Goal: Task Accomplishment & Management: Use online tool/utility

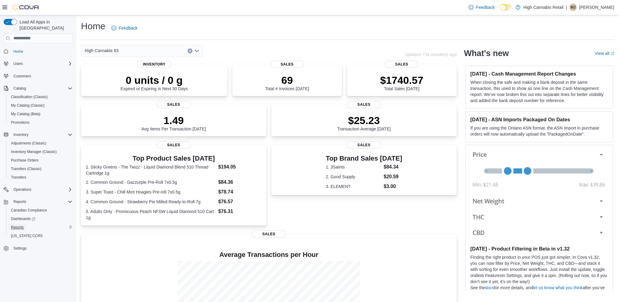
click at [23, 225] on span "Reports" at bounding box center [17, 227] width 13 height 5
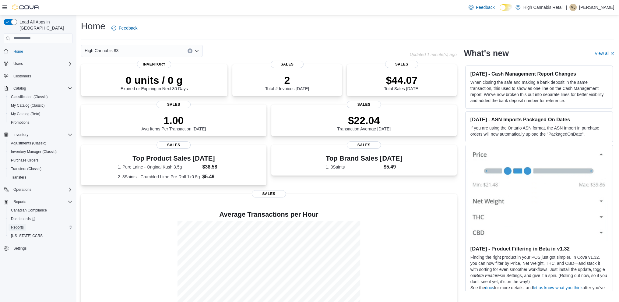
click at [22, 225] on span "Reports" at bounding box center [17, 227] width 13 height 5
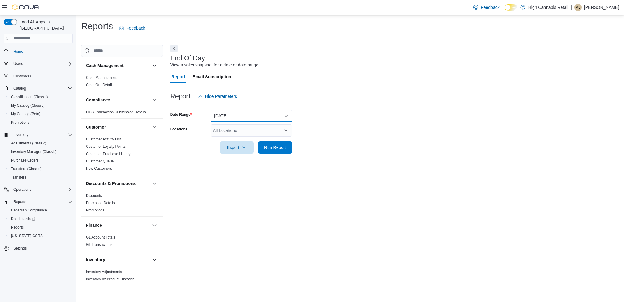
click at [250, 113] on button "Today" at bounding box center [251, 116] width 82 height 12
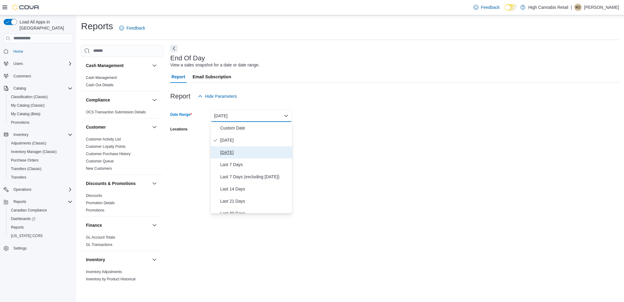
click at [232, 149] on span "Yesterday" at bounding box center [254, 152] width 69 height 7
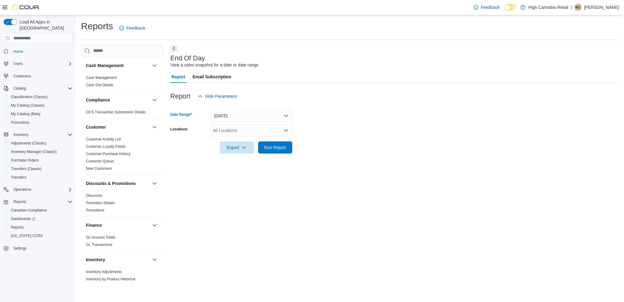
click at [236, 131] on div "All Locations" at bounding box center [251, 130] width 82 height 12
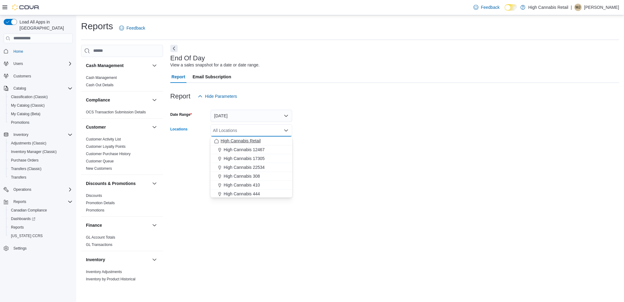
scroll to position [36, 0]
click at [245, 173] on span "High Cannabis 83" at bounding box center [241, 175] width 34 height 6
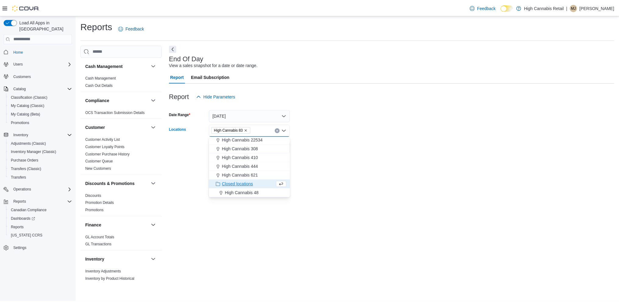
scroll to position [27, 0]
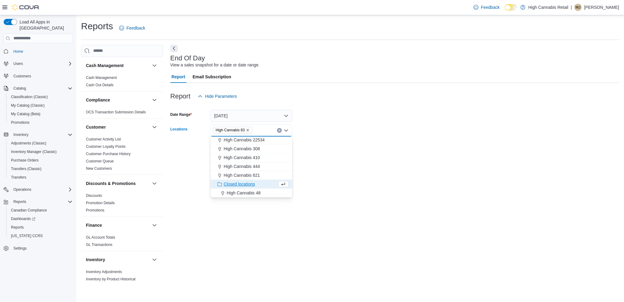
drag, startPoint x: 513, startPoint y: 95, endPoint x: 515, endPoint y: 100, distance: 5.9
click at [514, 100] on div "Report Hide Parameters" at bounding box center [394, 96] width 449 height 12
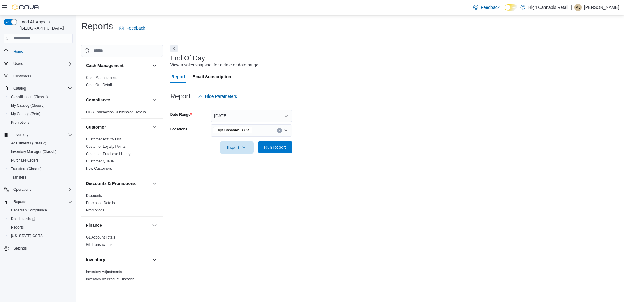
click at [276, 149] on span "Run Report" at bounding box center [275, 147] width 22 height 6
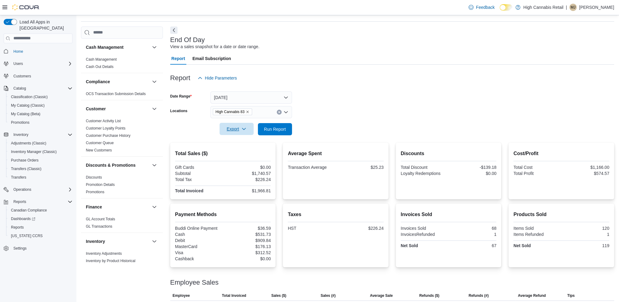
scroll to position [34, 0]
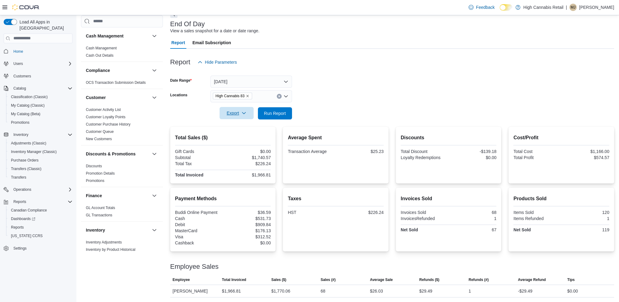
click at [232, 118] on span "Export" at bounding box center [236, 113] width 27 height 12
click at [231, 138] on span "Export to Pdf" at bounding box center [237, 137] width 27 height 5
click at [280, 81] on button "Yesterday" at bounding box center [251, 82] width 82 height 12
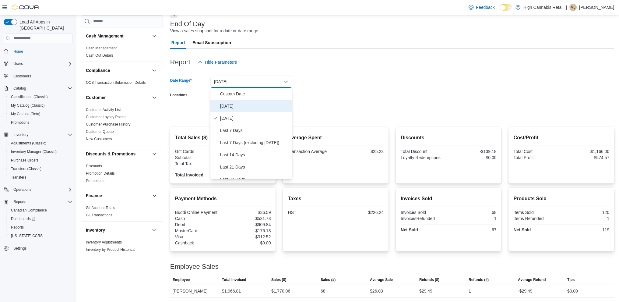
click at [230, 106] on span "Today" at bounding box center [254, 105] width 69 height 7
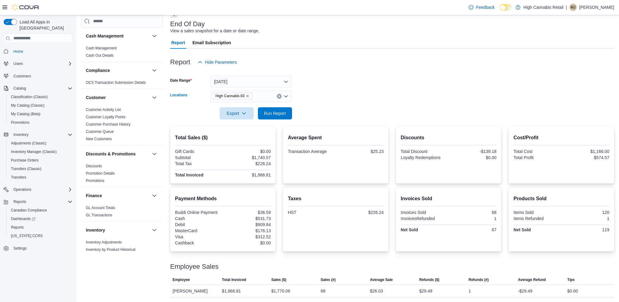
click at [278, 97] on icon "Clear input" at bounding box center [279, 96] width 2 height 2
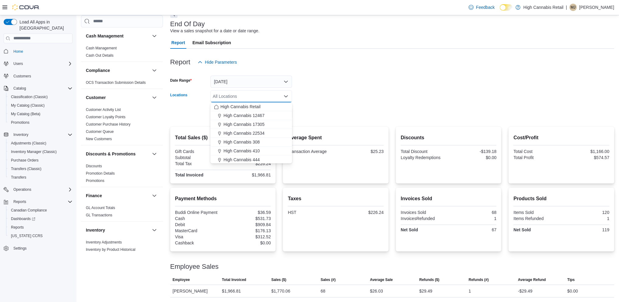
click at [337, 90] on form "Date Range Today Locations All Locations Combo box. Selected. Combo box input. …" at bounding box center [392, 93] width 444 height 51
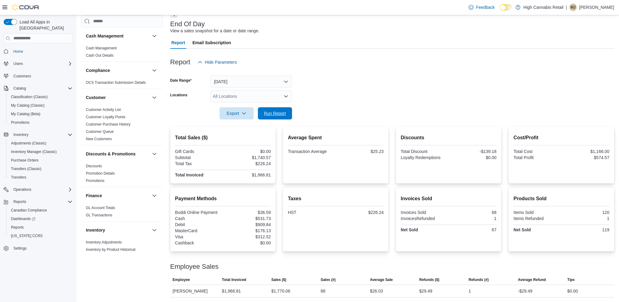
click at [268, 118] on span "Run Report" at bounding box center [275, 113] width 27 height 12
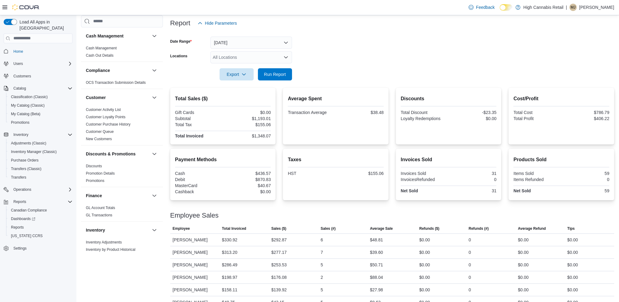
scroll to position [96, 0]
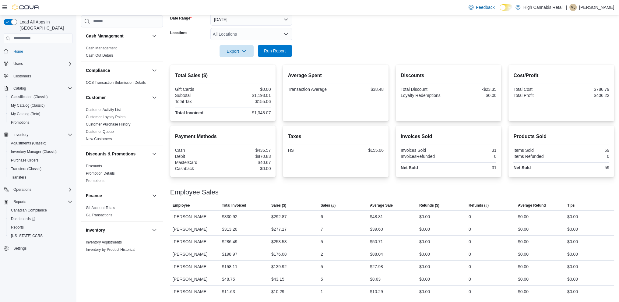
click at [290, 52] on button "Run Report" at bounding box center [275, 51] width 34 height 12
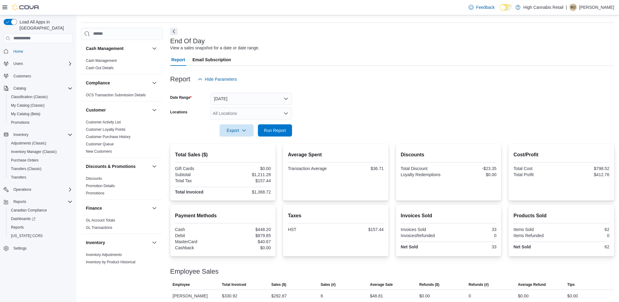
scroll to position [0, 0]
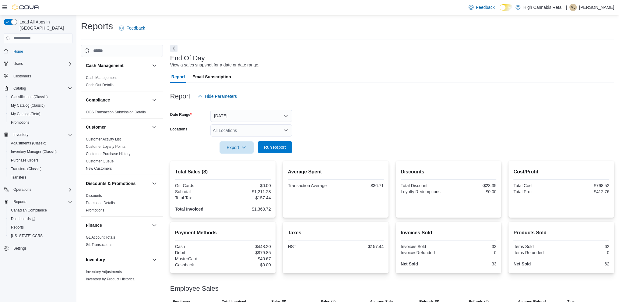
click at [277, 146] on span "Run Report" at bounding box center [275, 147] width 22 height 6
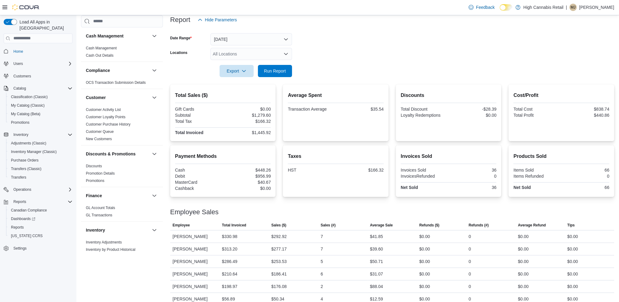
scroll to position [66, 0]
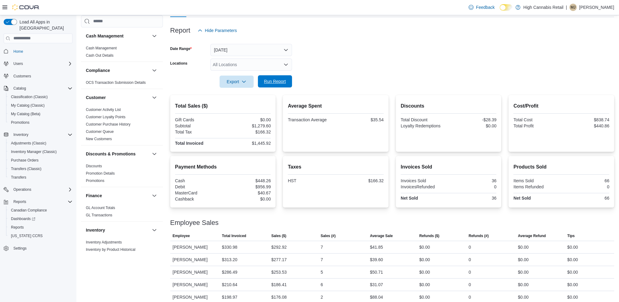
click at [270, 83] on span "Run Report" at bounding box center [275, 81] width 22 height 6
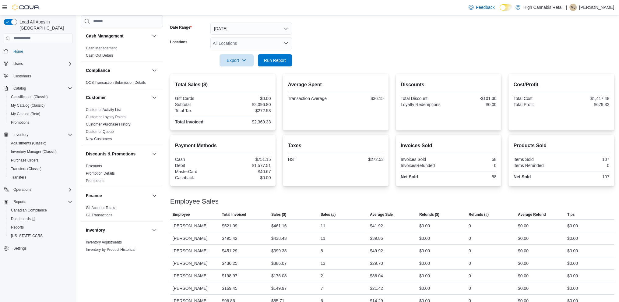
scroll to position [96, 0]
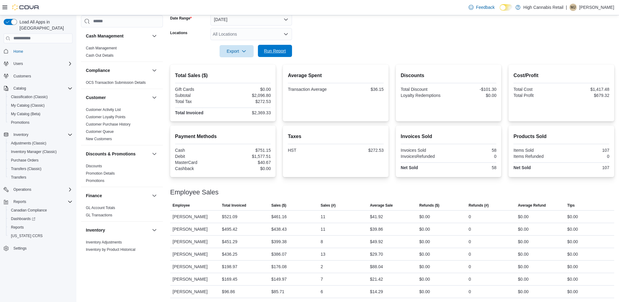
click at [267, 56] on span "Run Report" at bounding box center [275, 51] width 27 height 12
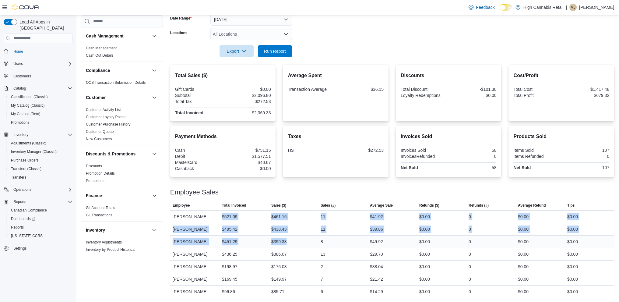
drag, startPoint x: 208, startPoint y: 212, endPoint x: 294, endPoint y: 235, distance: 88.4
click at [294, 235] on tbody "Employee Lance Cassell Total Invoiced $521.09 Sales ($) $461.16 Sales (#) 11 Av…" at bounding box center [392, 253] width 444 height 87
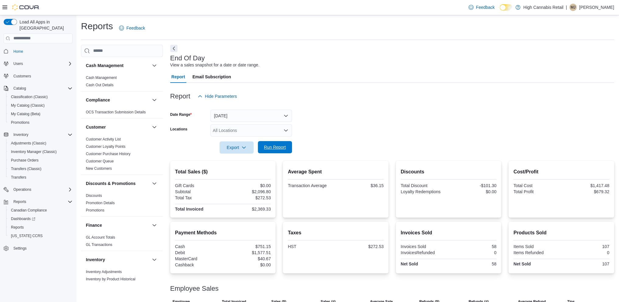
click at [266, 150] on span "Run Report" at bounding box center [275, 147] width 27 height 12
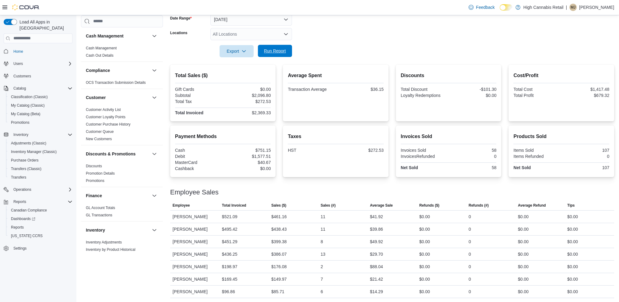
click at [277, 50] on span "Run Report" at bounding box center [275, 51] width 22 height 6
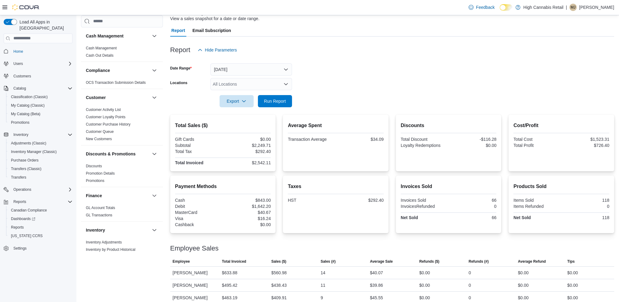
scroll to position [0, 0]
